Goal: Transaction & Acquisition: Book appointment/travel/reservation

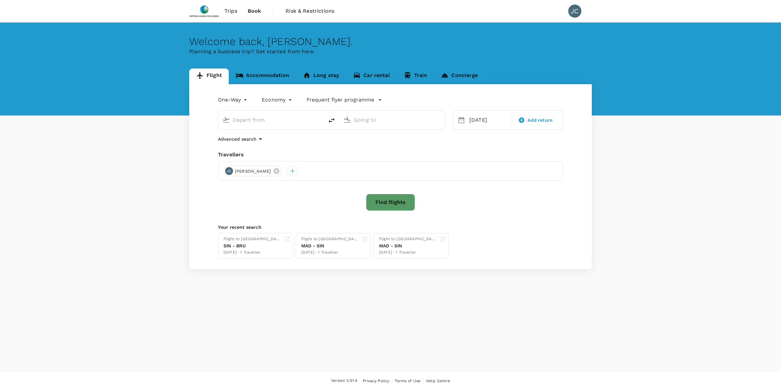
type input "Brussels (BRU)"
type input "Madrid–Barajas (MAD)"
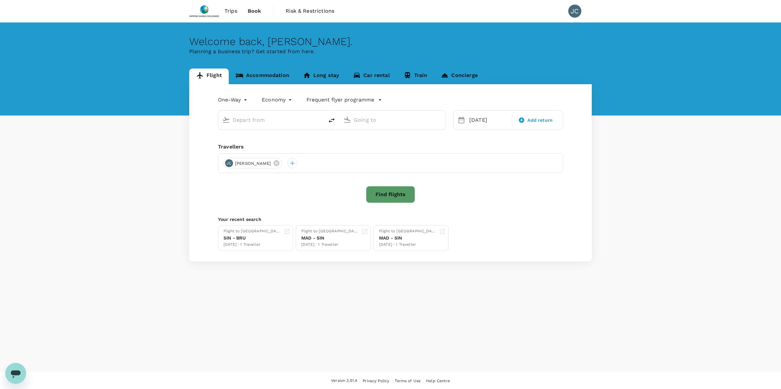
type input "Brussels (BRU)"
type input "Madrid–Barajas (MAD)"
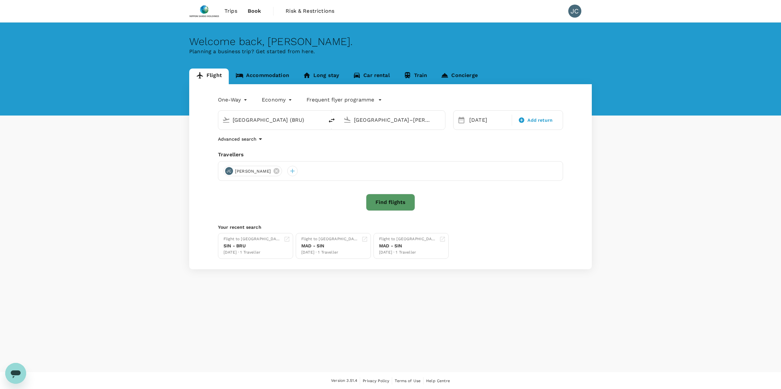
click at [282, 120] on input "[GEOGRAPHIC_DATA] (BRU)" at bounding box center [271, 120] width 77 height 10
click at [428, 121] on input "[GEOGRAPHIC_DATA]–[PERSON_NAME] (MAD)" at bounding box center [392, 120] width 77 height 10
click at [273, 120] on input "[GEOGRAPHIC_DATA] (BRU)" at bounding box center [271, 120] width 77 height 10
click at [300, 150] on div "Singapore Changi SIN" at bounding box center [276, 145] width 140 height 10
type input "Singapore Changi (SIN)"
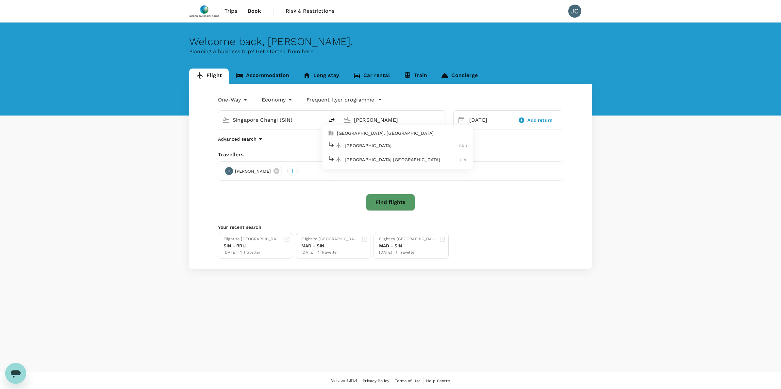
click at [404, 139] on li "Brussels BRU" at bounding box center [397, 146] width 150 height 14
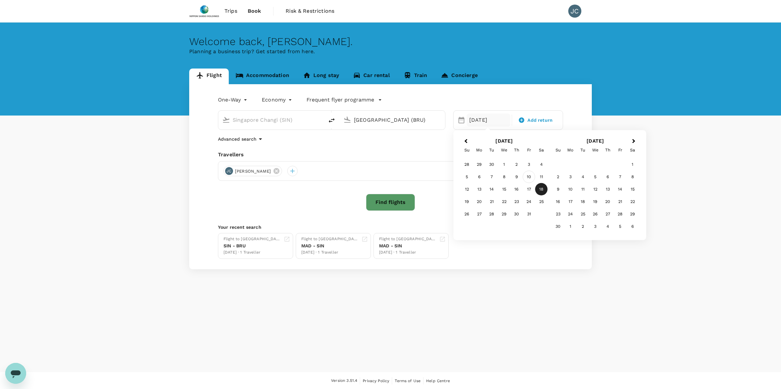
type input "[GEOGRAPHIC_DATA] (BRU)"
click at [528, 178] on div "10" at bounding box center [529, 177] width 12 height 12
click at [399, 206] on button "Find flights" at bounding box center [390, 202] width 49 height 17
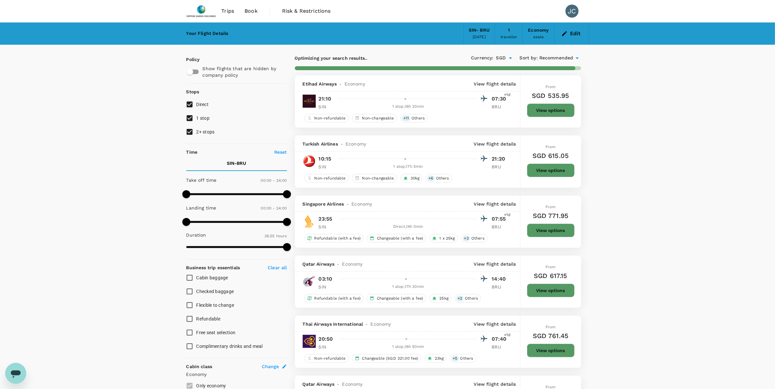
click at [541, 232] on button "View options" at bounding box center [551, 231] width 48 height 14
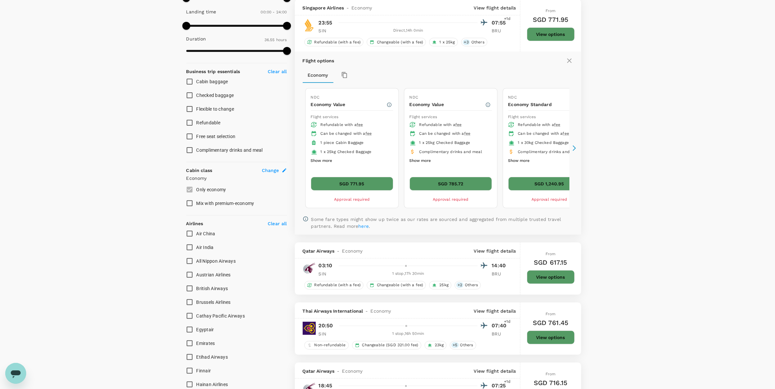
scroll to position [197, 0]
click at [357, 184] on button "SGD 771.95" at bounding box center [352, 183] width 82 height 14
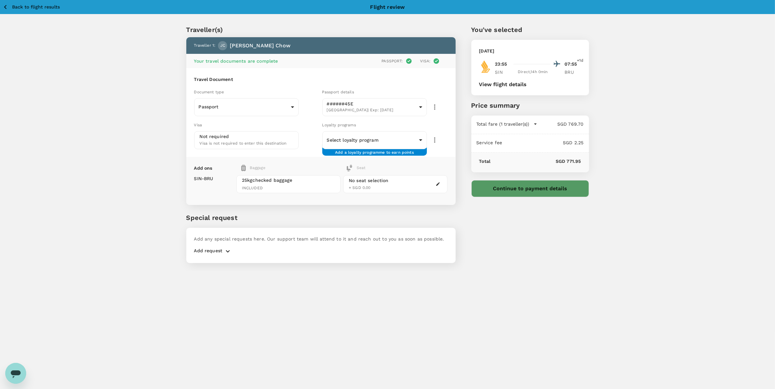
click at [231, 249] on button "button" at bounding box center [227, 252] width 11 height 8
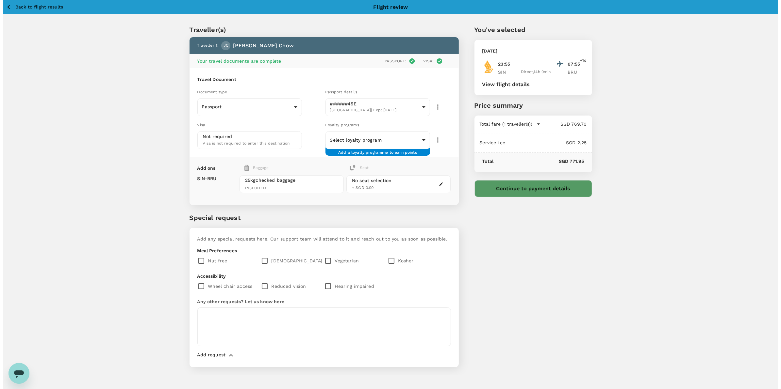
scroll to position [17, 0]
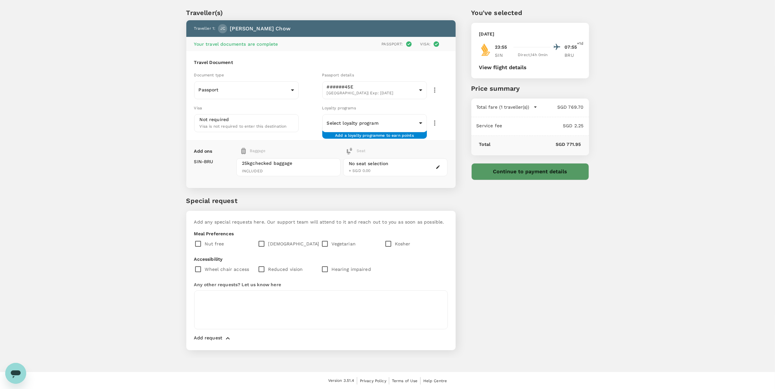
click at [502, 172] on button "Continue to payment details" at bounding box center [530, 171] width 118 height 17
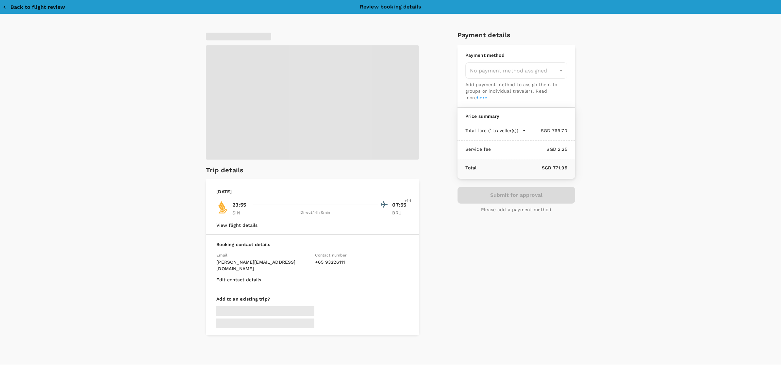
type input "9da82385-ea03-4e8d-b270-32b986f0971a"
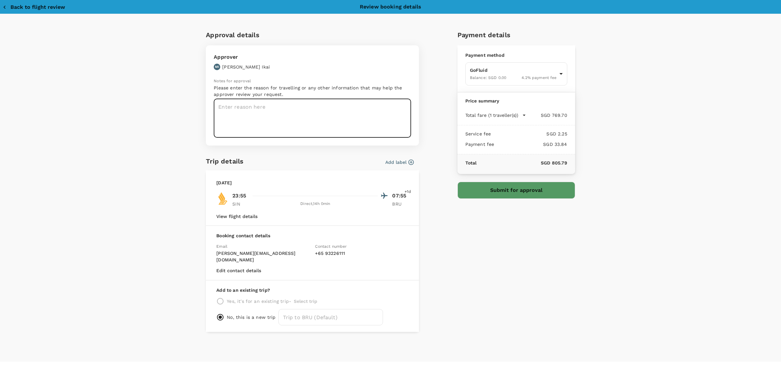
click at [253, 108] on textarea at bounding box center [312, 118] width 197 height 39
type textarea "Dear Ikai-san, this is the booking for the Europe Trip in October. I will be bo…"
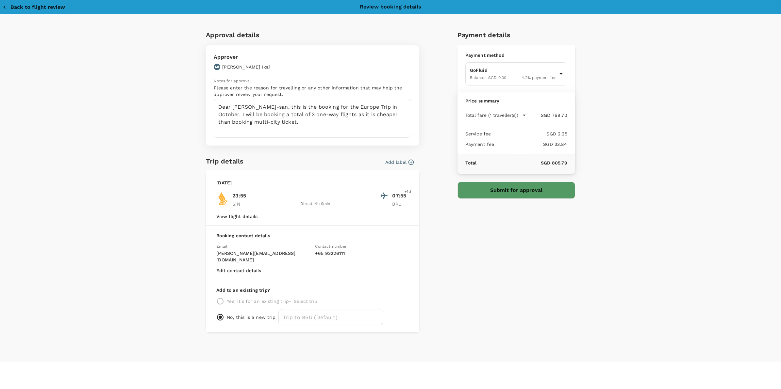
click at [505, 190] on button "Submit for approval" at bounding box center [516, 190] width 118 height 17
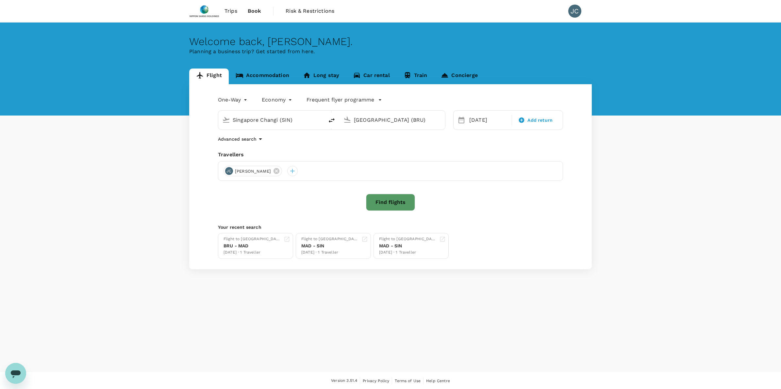
click at [296, 123] on input "Singapore Changi (SIN)" at bounding box center [271, 120] width 77 height 10
click at [304, 149] on div "Brussels BRU" at bounding box center [276, 145] width 140 height 10
type input "[GEOGRAPHIC_DATA] (BRU)"
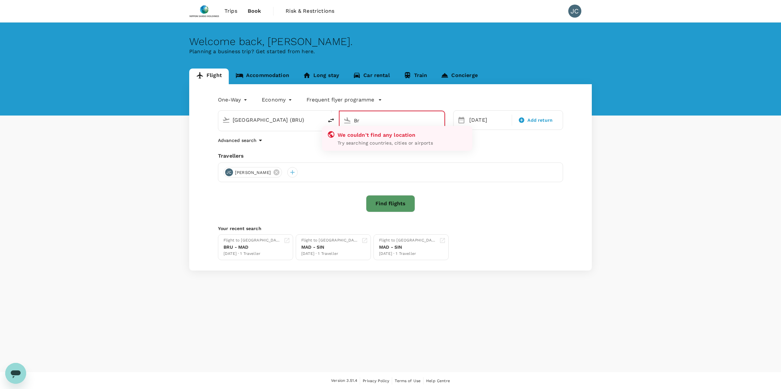
type input "B"
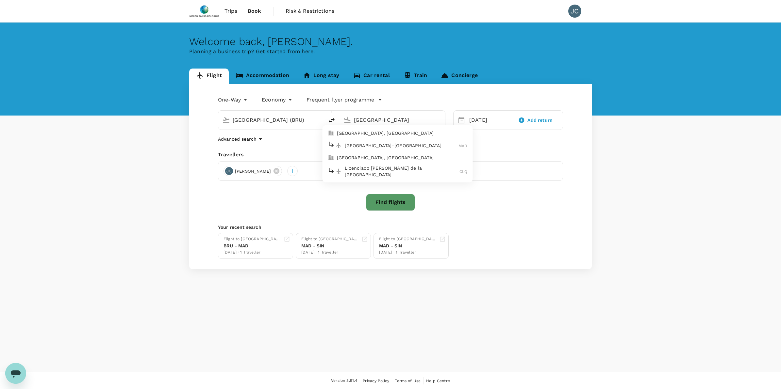
click at [399, 141] on div "Madrid–Barajas MAD" at bounding box center [398, 145] width 140 height 10
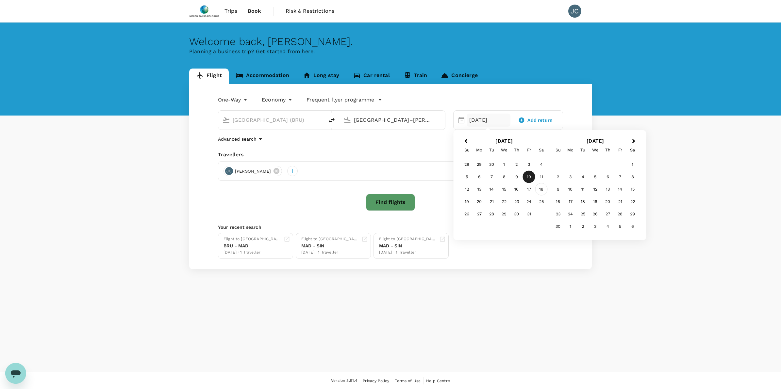
type input "[GEOGRAPHIC_DATA]–[PERSON_NAME] (MAD)"
click at [539, 193] on div "18" at bounding box center [541, 189] width 12 height 12
click at [397, 201] on button "Find flights" at bounding box center [390, 202] width 49 height 17
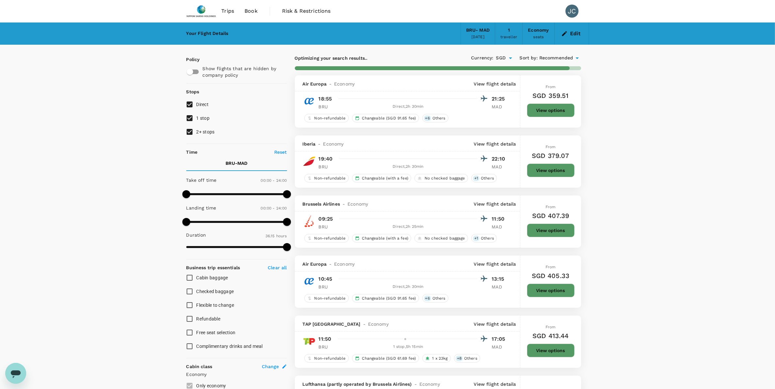
type input "2175"
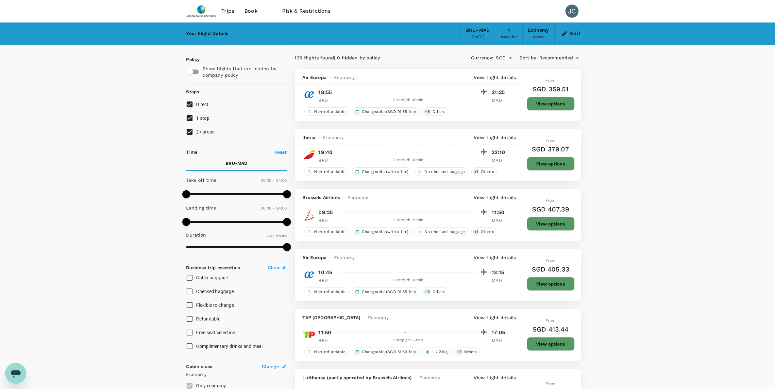
click at [478, 82] on div "Air Europa - Economy View flight details" at bounding box center [407, 77] width 225 height 16
click at [481, 76] on p "View flight details" at bounding box center [495, 77] width 42 height 7
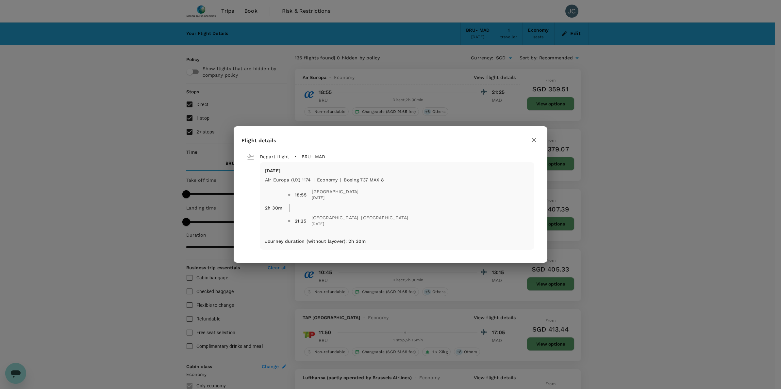
click at [536, 138] on icon "button" at bounding box center [534, 140] width 8 height 8
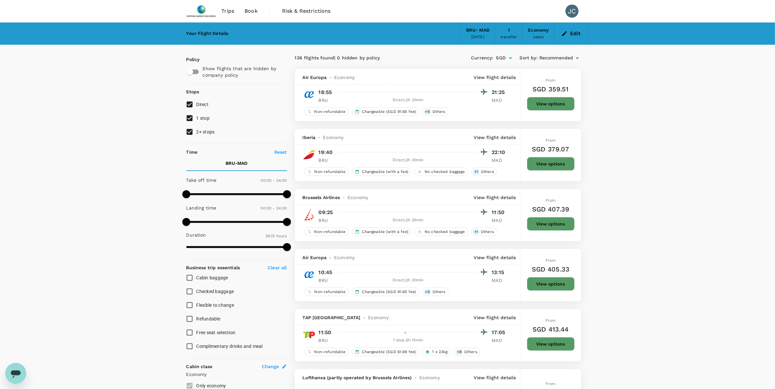
click at [481, 77] on p "View flight details" at bounding box center [495, 77] width 42 height 7
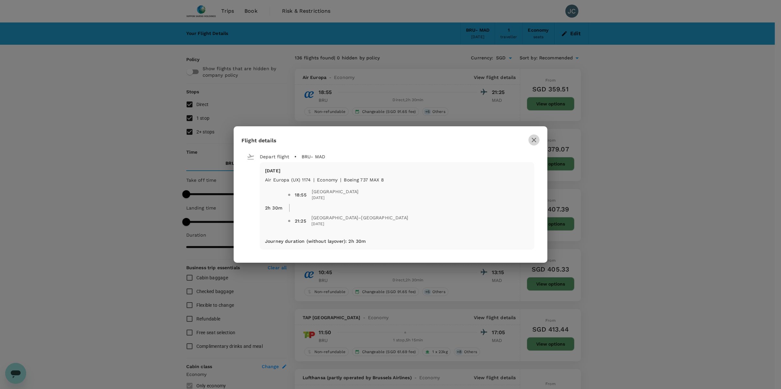
click at [536, 139] on icon "button" at bounding box center [534, 140] width 8 height 8
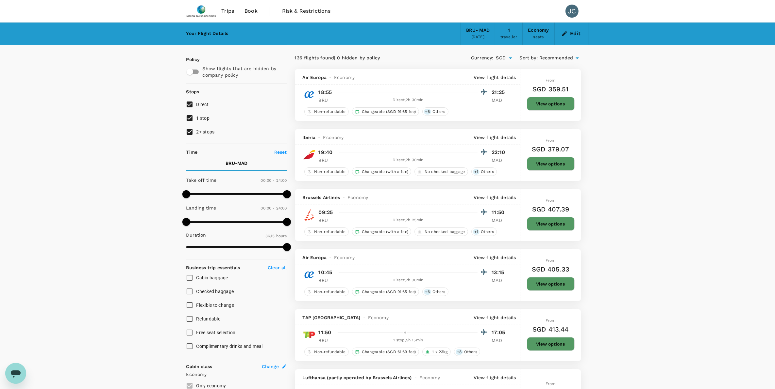
click at [477, 81] on div "Air Europa - Economy View flight details" at bounding box center [407, 77] width 225 height 16
click at [478, 79] on p "View flight details" at bounding box center [495, 77] width 42 height 7
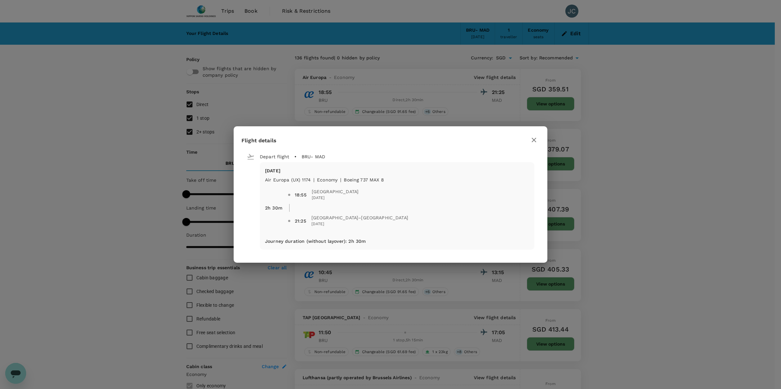
click at [529, 139] on button "button" at bounding box center [533, 140] width 11 height 11
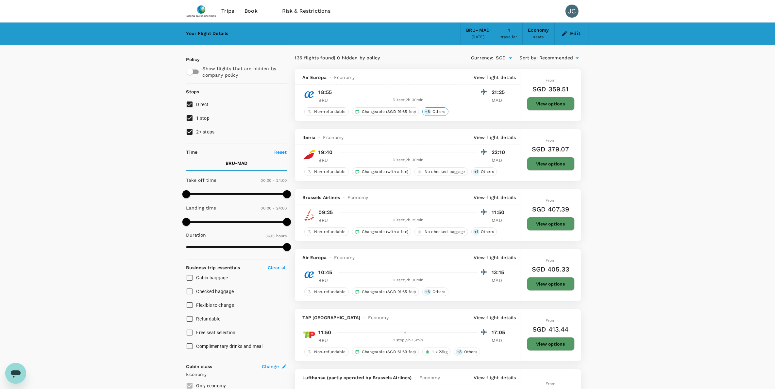
click at [445, 116] on div "+ 6 Others" at bounding box center [435, 111] width 26 height 8
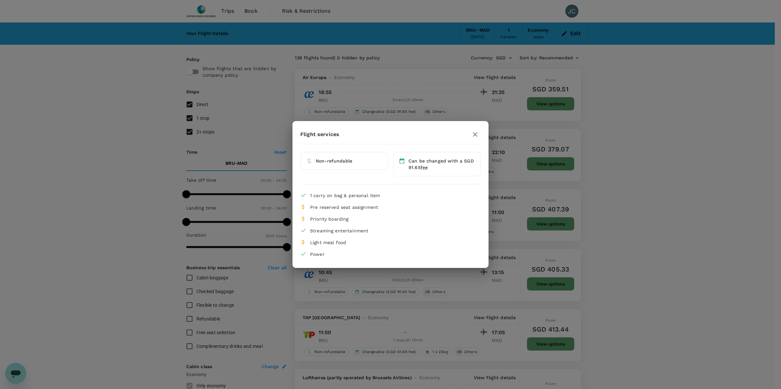
click at [471, 137] on icon "button" at bounding box center [475, 135] width 8 height 8
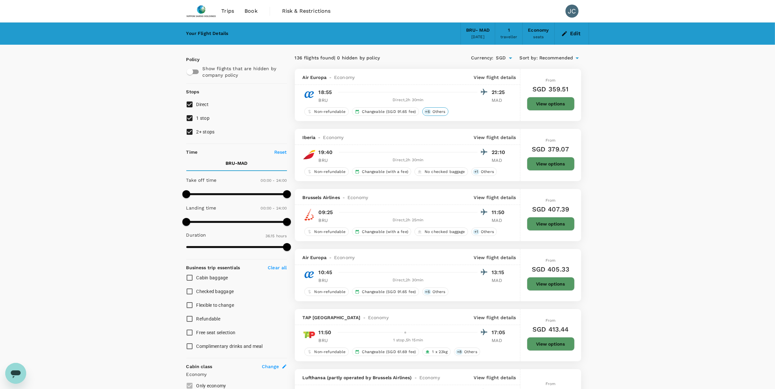
click at [436, 115] on div "+ 6 Others" at bounding box center [435, 111] width 26 height 8
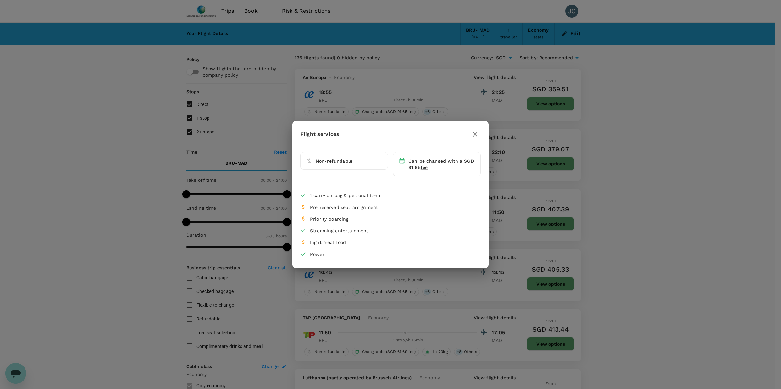
click at [473, 137] on icon "button" at bounding box center [475, 135] width 8 height 8
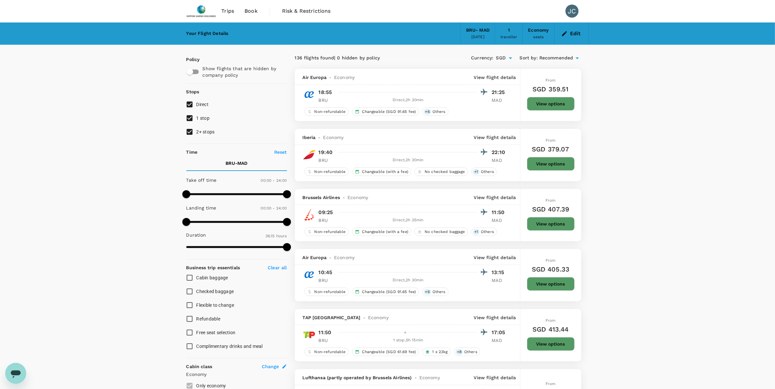
click at [544, 105] on button "View options" at bounding box center [551, 104] width 48 height 14
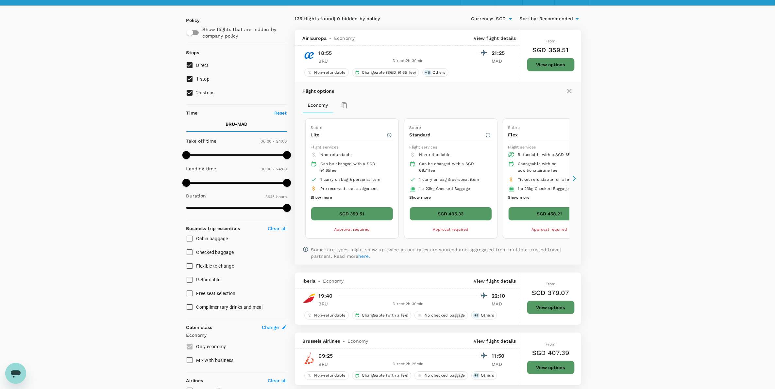
scroll to position [69, 0]
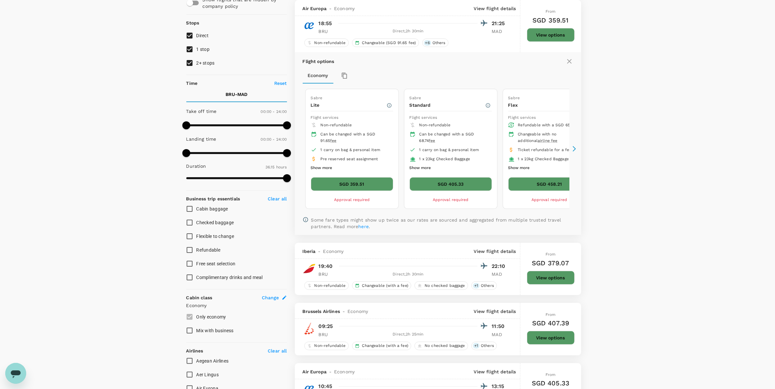
click at [426, 186] on button "SGD 405.33" at bounding box center [450, 184] width 82 height 14
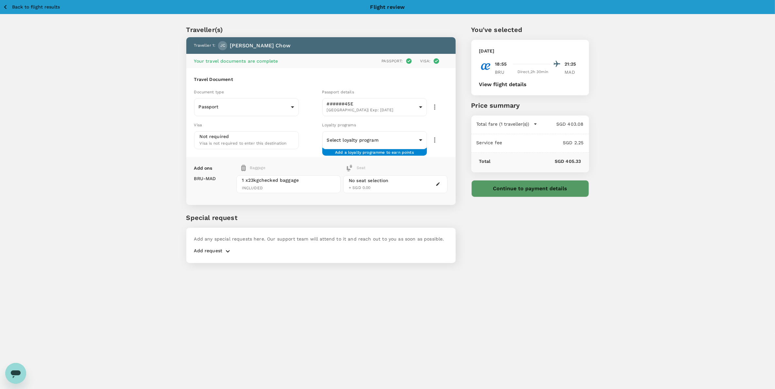
click at [269, 187] on span "INCLUDED" at bounding box center [288, 188] width 93 height 7
click at [540, 189] on button "Continue to payment details" at bounding box center [530, 188] width 118 height 17
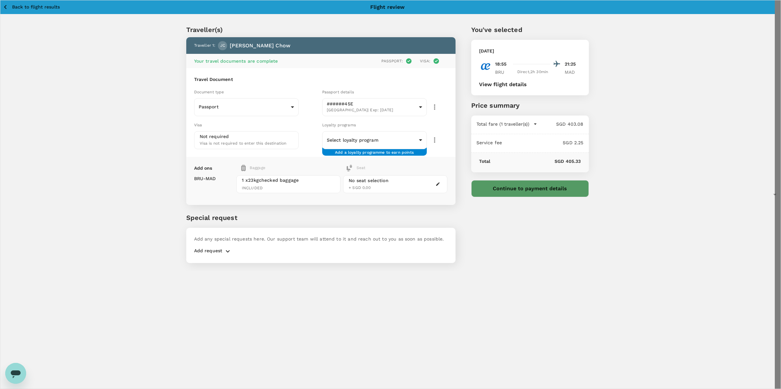
type input "9da82385-ea03-4e8d-b270-32b986f0971a"
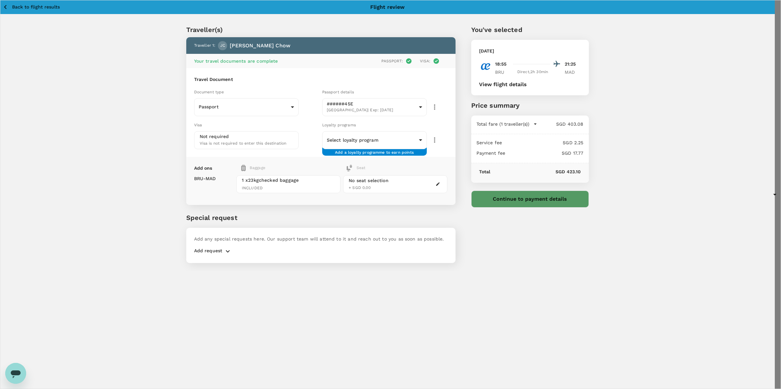
type textarea "Dear Ikai-san, this is the flight booking to Madrid Spain for the Visit to NGE …"
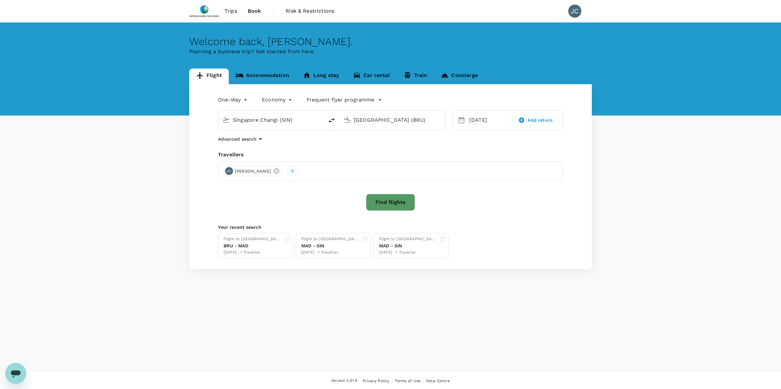
drag, startPoint x: 297, startPoint y: 120, endPoint x: 173, endPoint y: 124, distance: 123.5
click at [173, 124] on div "Flight Accommodation Long stay Car rental Train Concierge One-Way oneway Econom…" at bounding box center [390, 169] width 781 height 201
click at [229, 143] on p "[GEOGRAPHIC_DATA]–[GEOGRAPHIC_DATA]" at bounding box center [280, 145] width 114 height 7
type input "[GEOGRAPHIC_DATA]–[PERSON_NAME] (MAD)"
click at [366, 117] on input "[GEOGRAPHIC_DATA] (BRU)" at bounding box center [392, 120] width 77 height 10
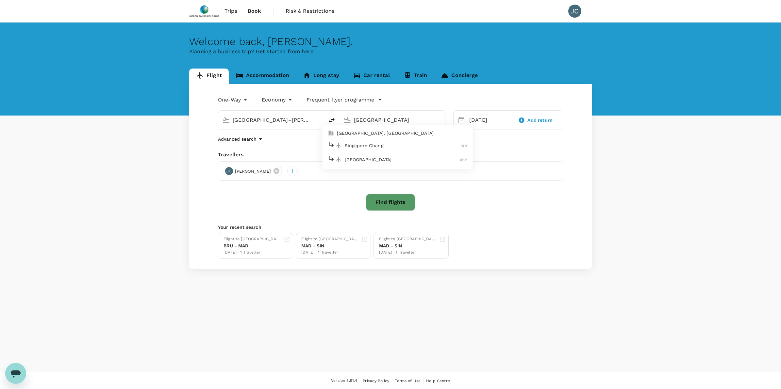
click at [378, 140] on li "Singapore Changi SIN" at bounding box center [397, 146] width 150 height 14
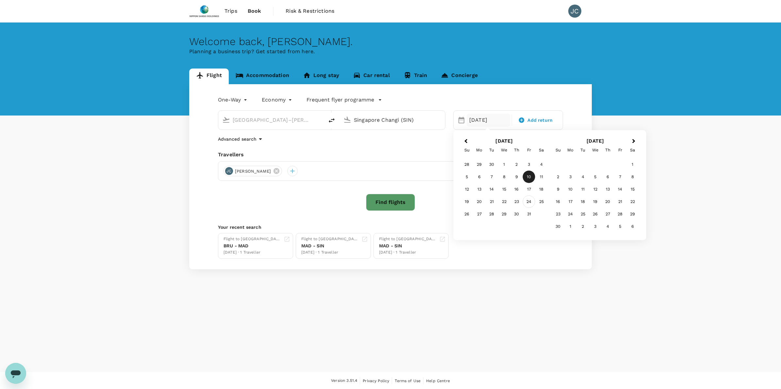
type input "Singapore Changi (SIN)"
click at [531, 203] on div "24" at bounding box center [529, 202] width 12 height 12
click at [372, 201] on button "Find flights" at bounding box center [390, 202] width 49 height 17
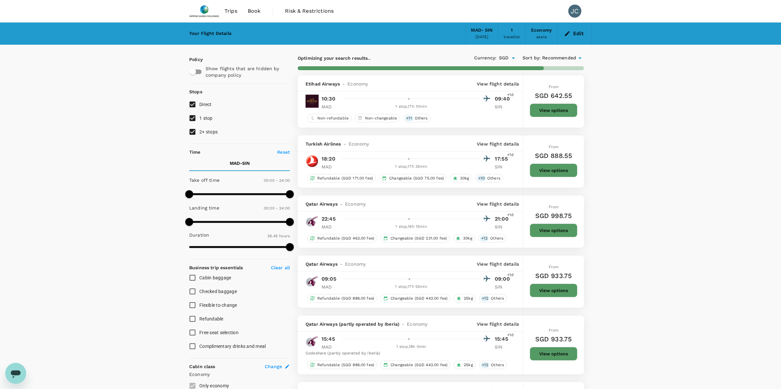
type input "2325"
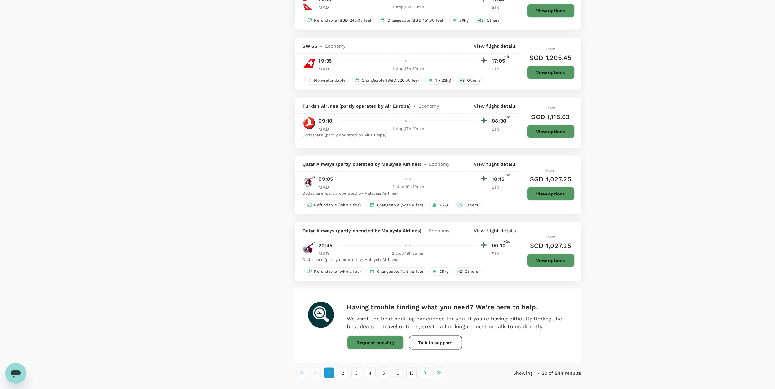
scroll to position [1061, 0]
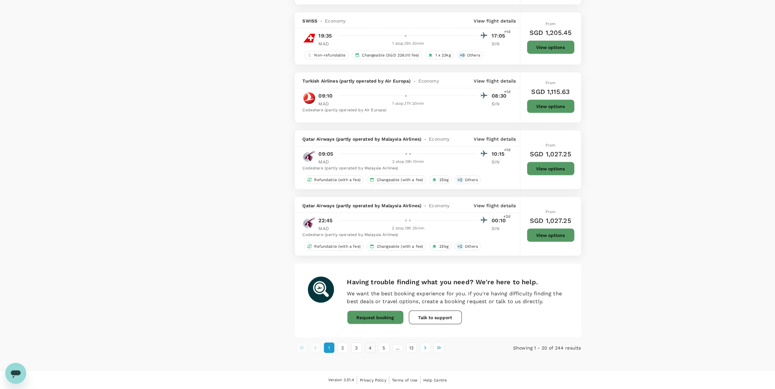
click at [366, 348] on button "4" at bounding box center [370, 348] width 10 height 10
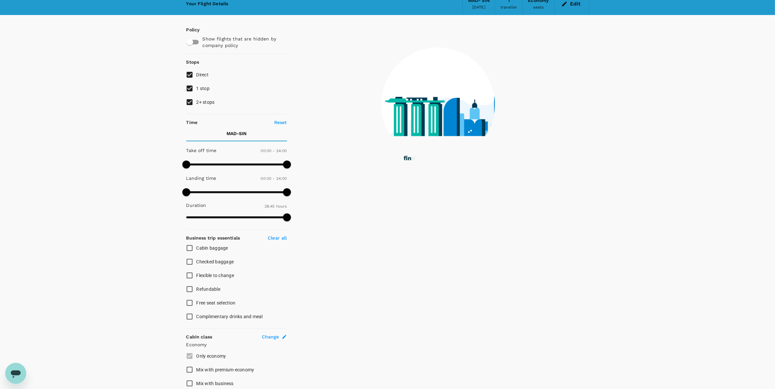
scroll to position [0, 0]
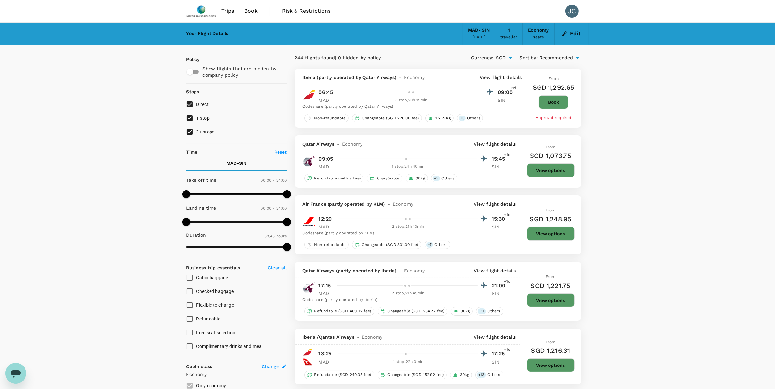
type input "SGD"
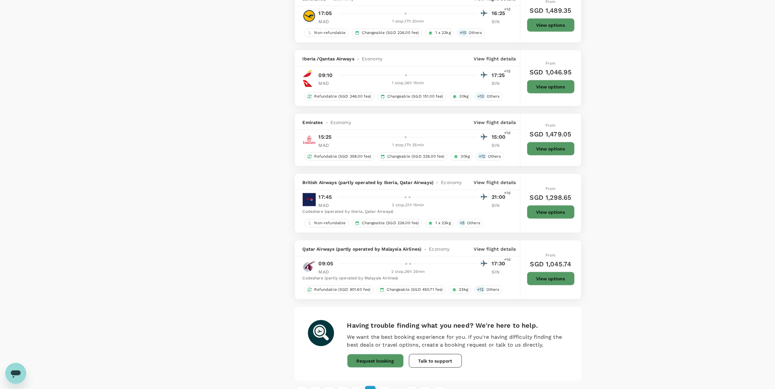
scroll to position [1110, 0]
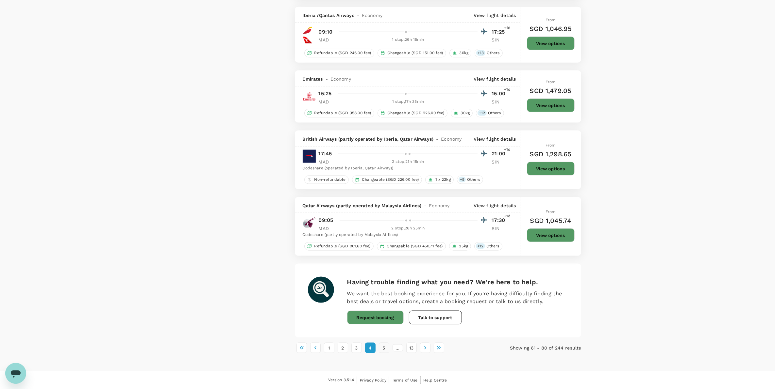
click at [385, 347] on button "5" at bounding box center [384, 348] width 10 height 10
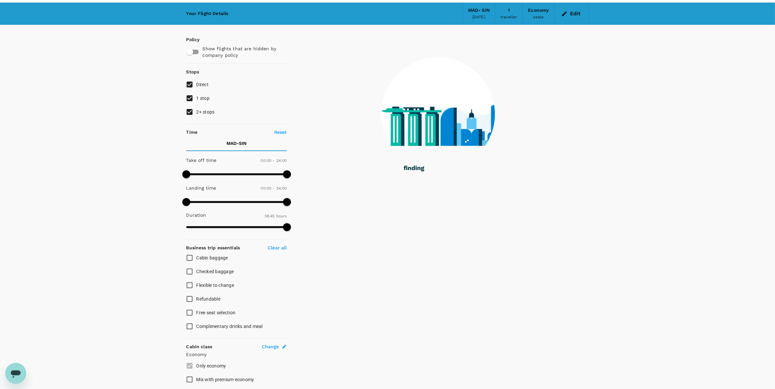
scroll to position [0, 0]
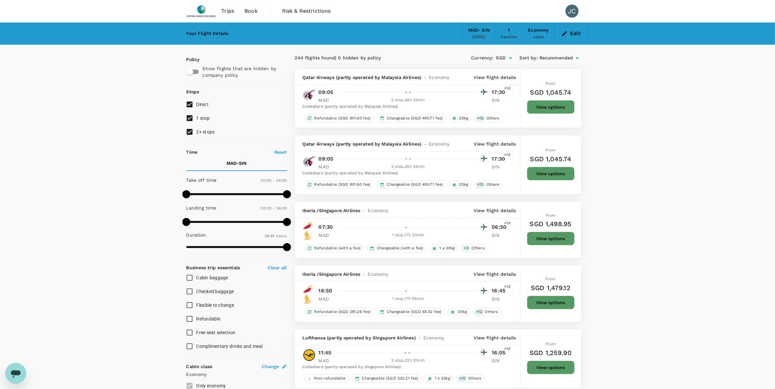
click at [505, 273] on p "View flight details" at bounding box center [495, 274] width 42 height 7
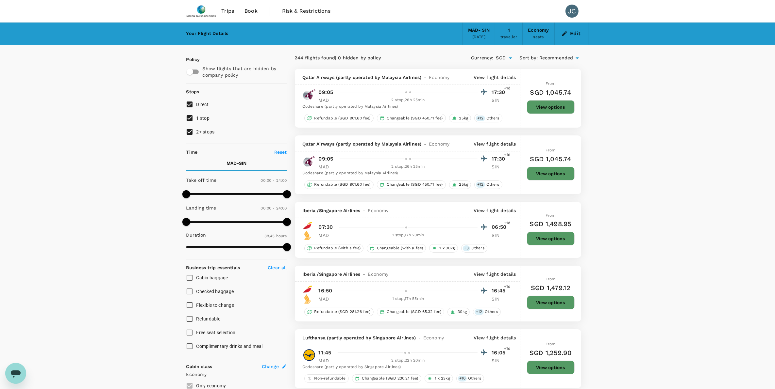
click at [503, 211] on p "View flight details" at bounding box center [495, 210] width 42 height 7
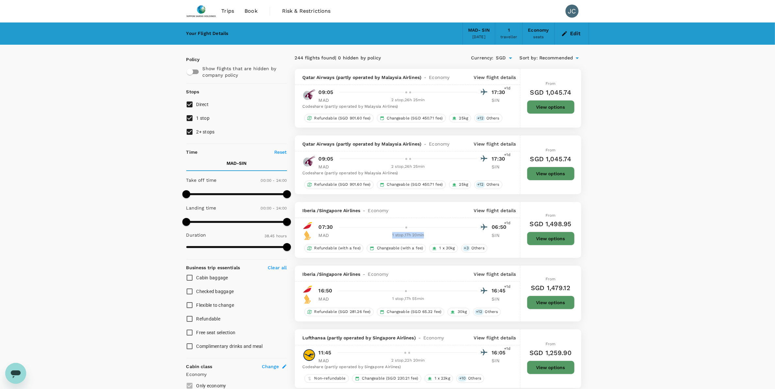
drag, startPoint x: 391, startPoint y: 236, endPoint x: 438, endPoint y: 238, distance: 47.5
click at [438, 238] on div "1 stop , 17h 20min" at bounding box center [408, 235] width 139 height 7
drag, startPoint x: 438, startPoint y: 238, endPoint x: 417, endPoint y: 216, distance: 31.4
click at [417, 216] on div "Iberia / Singapore Airlines - Economy View flight details" at bounding box center [407, 210] width 225 height 16
click at [487, 208] on p "View flight details" at bounding box center [495, 210] width 42 height 7
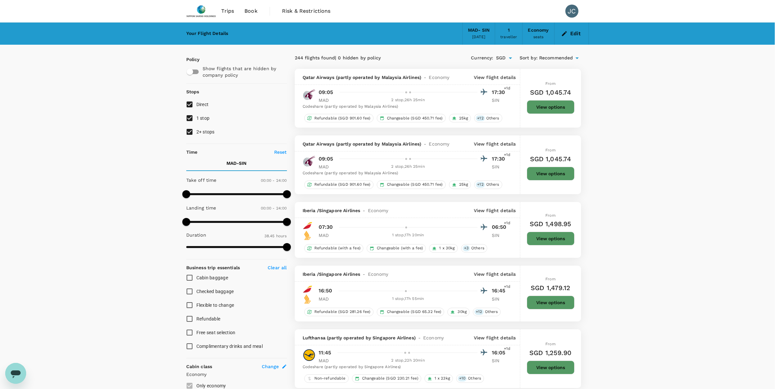
drag, startPoint x: 288, startPoint y: 198, endPoint x: 267, endPoint y: 199, distance: 21.2
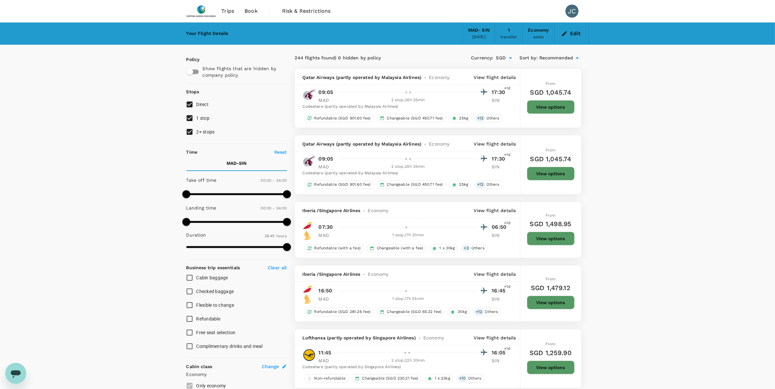
click at [479, 211] on p "View flight details" at bounding box center [495, 210] width 42 height 7
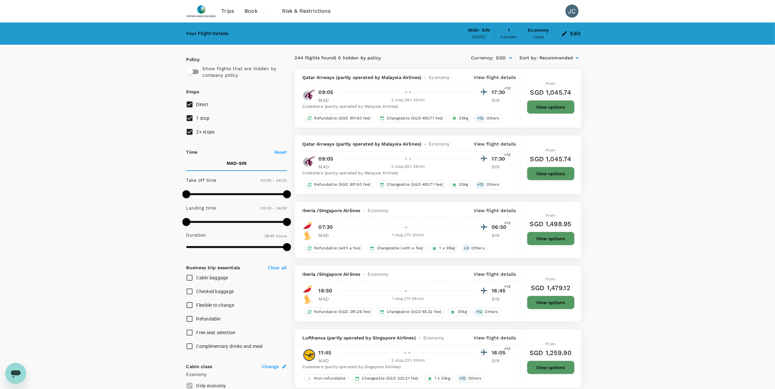
click at [481, 274] on p "View flight details" at bounding box center [495, 274] width 42 height 7
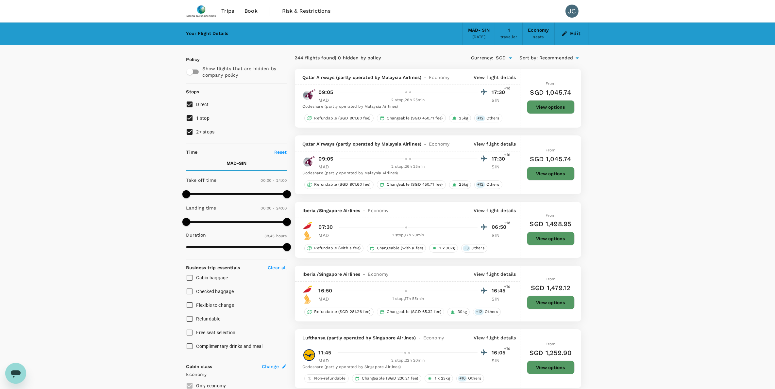
click at [483, 273] on p "View flight details" at bounding box center [495, 274] width 42 height 7
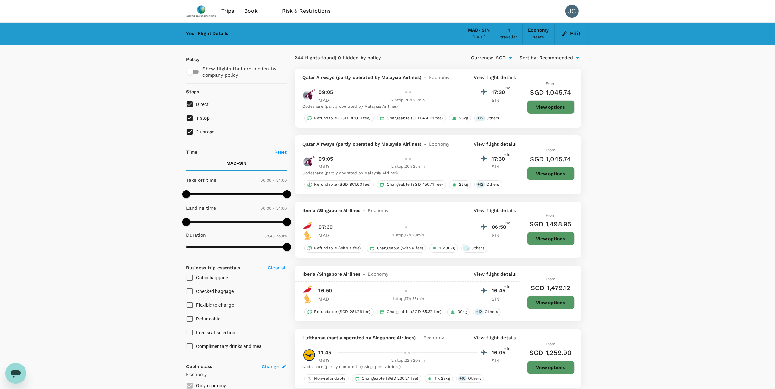
click at [509, 207] on div "Iberia / Singapore Airlines - Economy View flight details" at bounding box center [407, 210] width 225 height 16
click at [506, 210] on p "View flight details" at bounding box center [495, 210] width 42 height 7
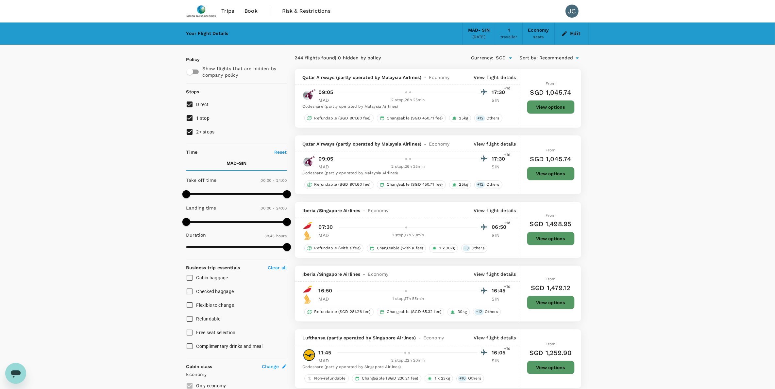
click at [502, 276] on p "View flight details" at bounding box center [495, 274] width 42 height 7
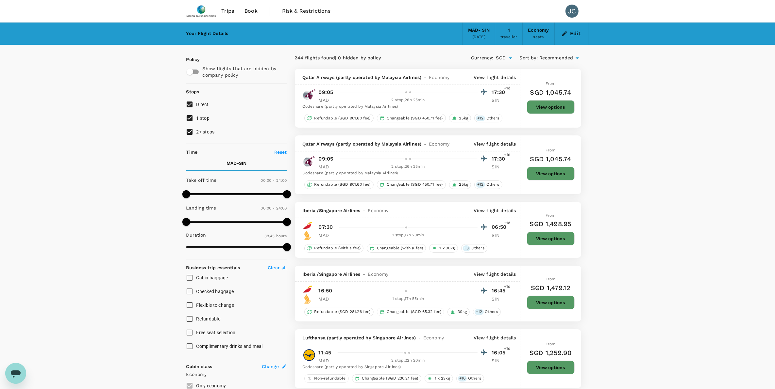
click at [507, 211] on p "View flight details" at bounding box center [495, 210] width 42 height 7
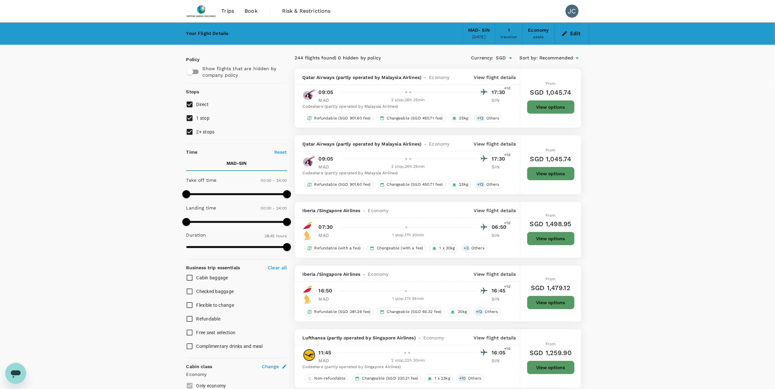
click at [507, 277] on p "View flight details" at bounding box center [495, 274] width 42 height 7
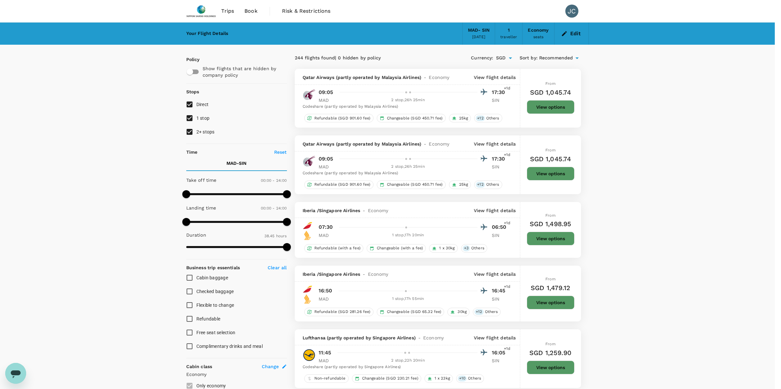
drag, startPoint x: 335, startPoint y: 200, endPoint x: 269, endPoint y: 201, distance: 65.4
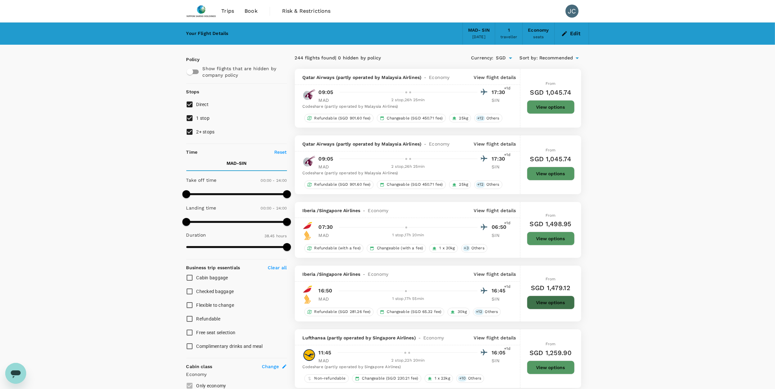
click at [548, 304] on button "View options" at bounding box center [551, 303] width 48 height 14
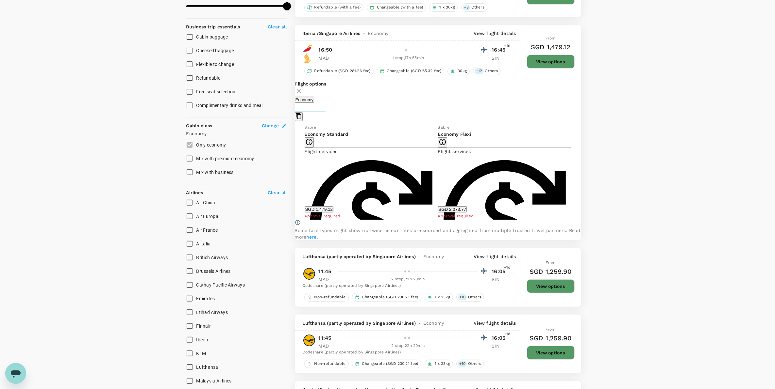
scroll to position [267, 0]
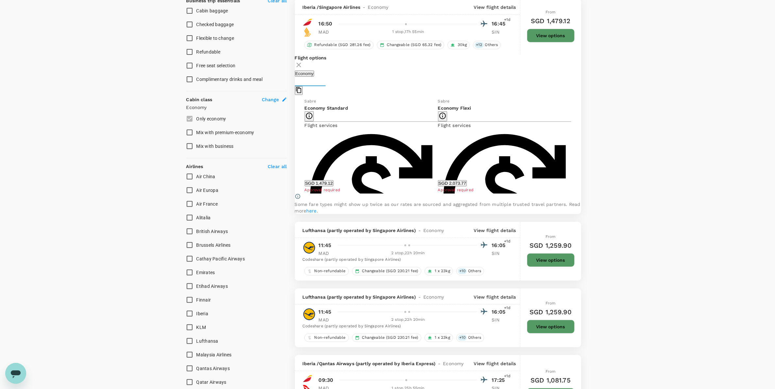
click at [333, 185] on button "SGD 1,479.12" at bounding box center [318, 183] width 29 height 6
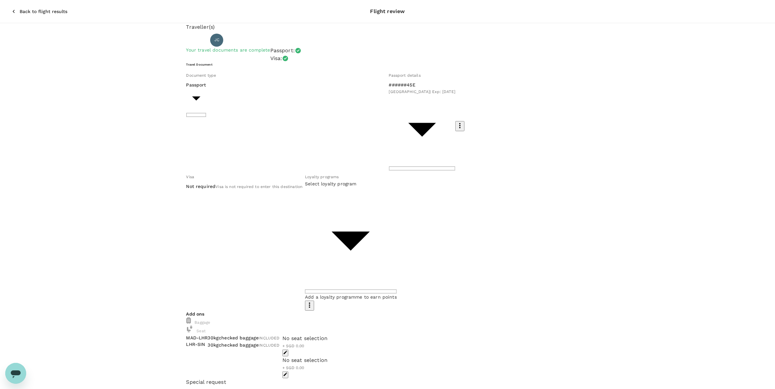
type input "9da82385-ea03-4e8d-b270-32b986f0971a"
type textarea "Dear [PERSON_NAME]-san, this is the final of the 3 bookings for the Europe Trip…"
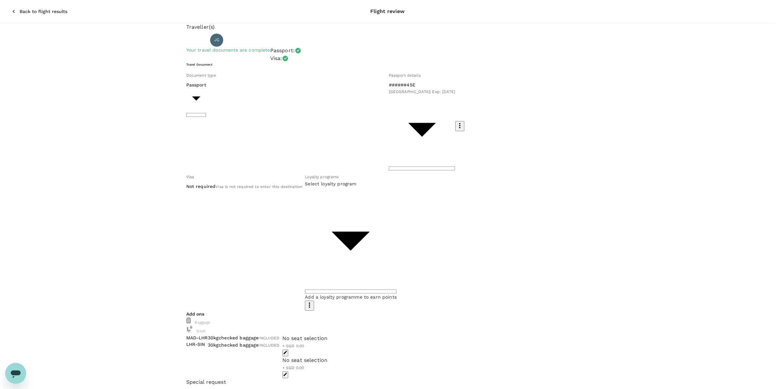
drag, startPoint x: 340, startPoint y: 178, endPoint x: 418, endPoint y: 186, distance: 78.1
drag, startPoint x: 418, startPoint y: 186, endPoint x: 417, endPoint y: 197, distance: 11.5
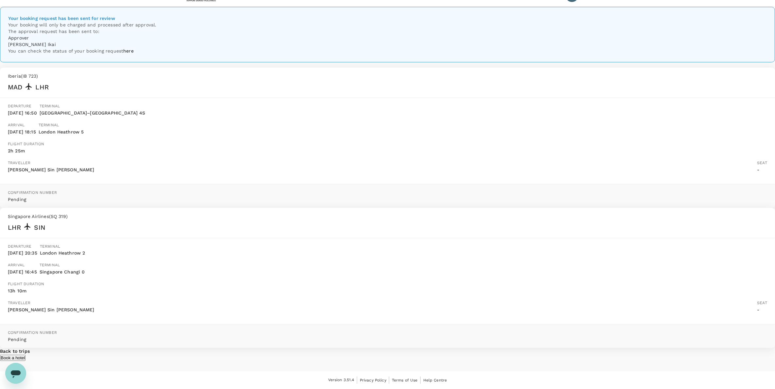
scroll to position [67, 0]
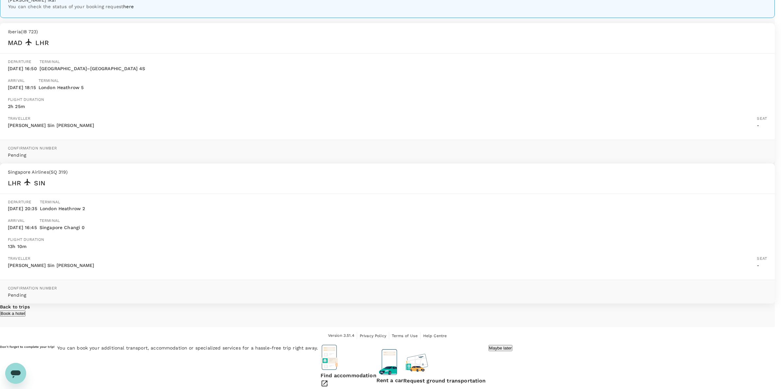
click at [501, 342] on div "Don't forget to complete your trip! You can book your additional transport, acc…" at bounding box center [387, 365] width 775 height 47
click at [501, 346] on p "Maybe later" at bounding box center [500, 348] width 23 height 5
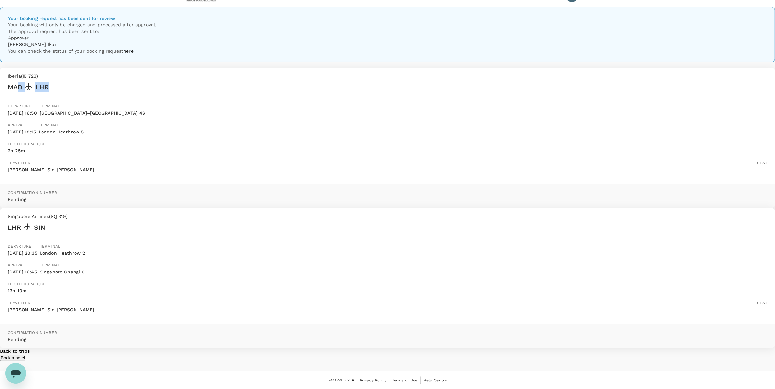
drag, startPoint x: 317, startPoint y: 55, endPoint x: 435, endPoint y: 56, distance: 118.6
click at [435, 82] on div "MAD LHR" at bounding box center [387, 87] width 759 height 10
click at [36, 120] on div "Arrival [DATE] 18:15" at bounding box center [20, 131] width 31 height 22
drag, startPoint x: 305, startPoint y: 207, endPoint x: 433, endPoint y: 210, distance: 127.4
click at [433, 210] on div "Singapore Airlines ( SQ 319 ) LHR SIN" at bounding box center [387, 223] width 775 height 30
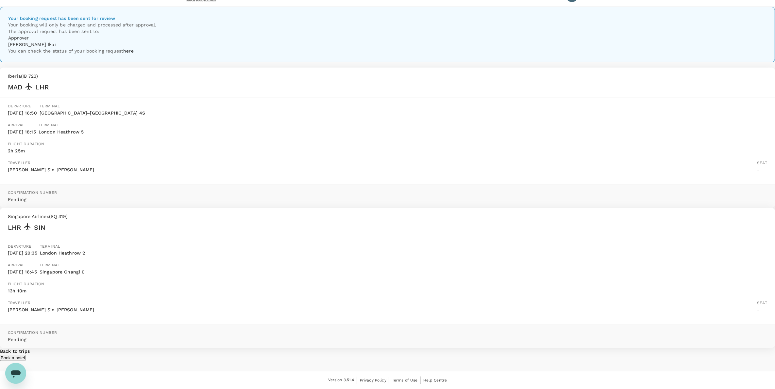
click at [85, 250] on p "London Heathrow 2" at bounding box center [62, 253] width 45 height 7
drag, startPoint x: 388, startPoint y: 99, endPoint x: 450, endPoint y: 96, distance: 61.8
click at [84, 129] on p "London Heathrow 5" at bounding box center [61, 132] width 45 height 7
drag, startPoint x: 450, startPoint y: 96, endPoint x: 450, endPoint y: 108, distance: 11.8
click at [84, 120] on div "Terminal [GEOGRAPHIC_DATA] 5" at bounding box center [60, 131] width 48 height 22
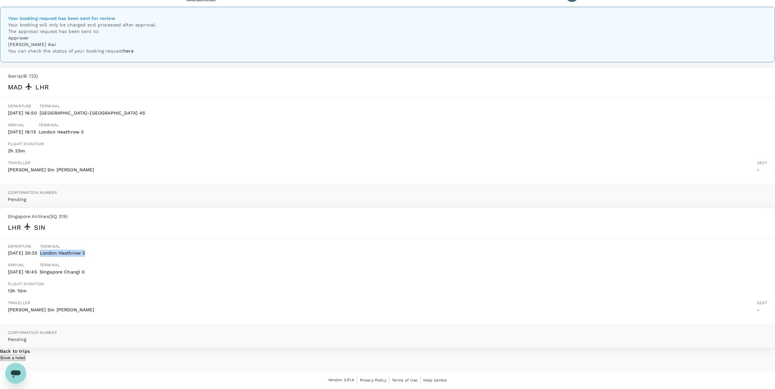
drag, startPoint x: 389, startPoint y: 231, endPoint x: 469, endPoint y: 235, distance: 80.1
click at [85, 241] on div "[GEOGRAPHIC_DATA] 2" at bounding box center [61, 252] width 48 height 22
drag, startPoint x: 469, startPoint y: 235, endPoint x: 451, endPoint y: 242, distance: 18.7
click at [85, 262] on p "Terminal" at bounding box center [62, 265] width 45 height 7
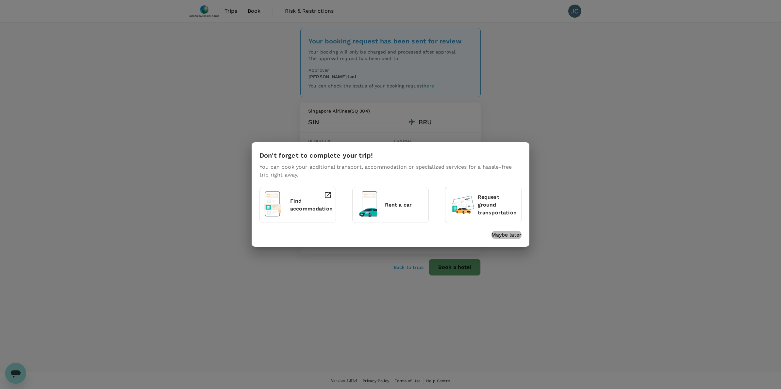
click at [494, 237] on p "Maybe later" at bounding box center [506, 235] width 30 height 8
